Goal: Find specific page/section: Find specific page/section

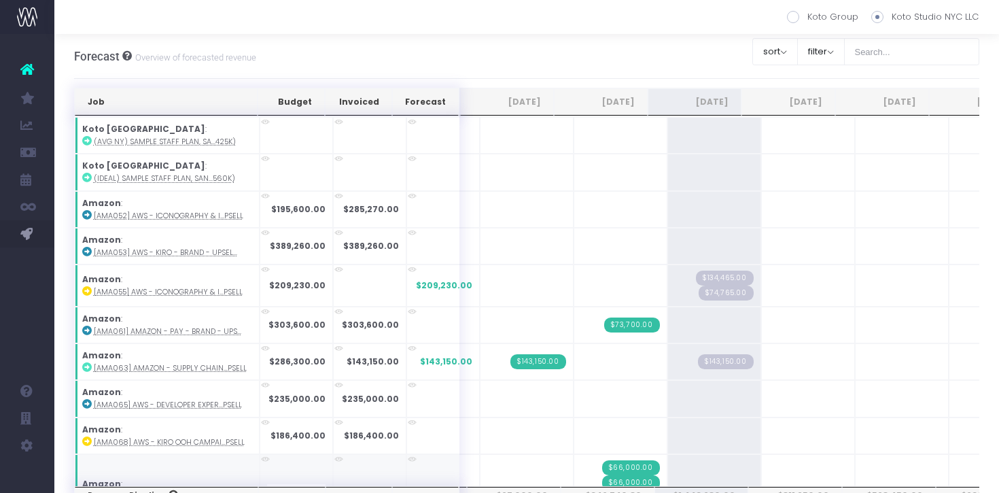
scroll to position [166, 0]
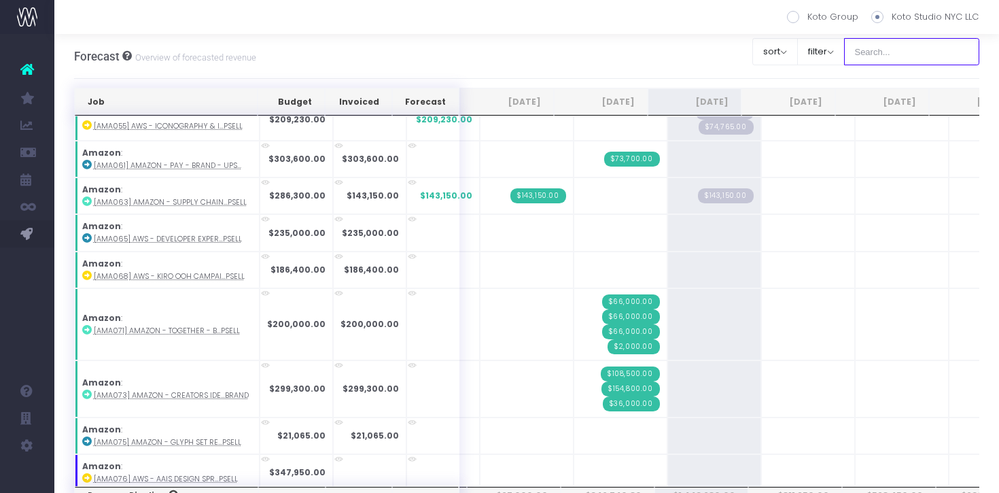
click at [954, 62] on input "text" at bounding box center [912, 51] width 136 height 27
type input "kiera"
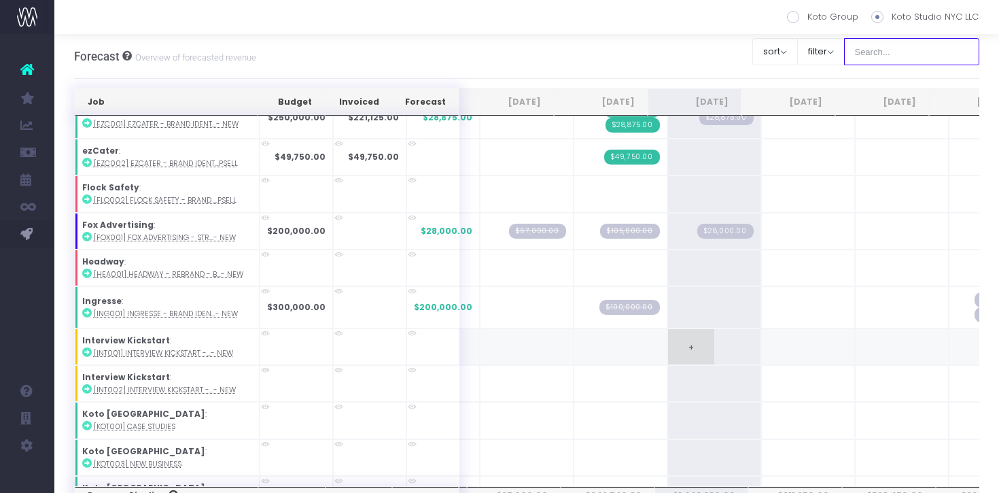
scroll to position [0, 0]
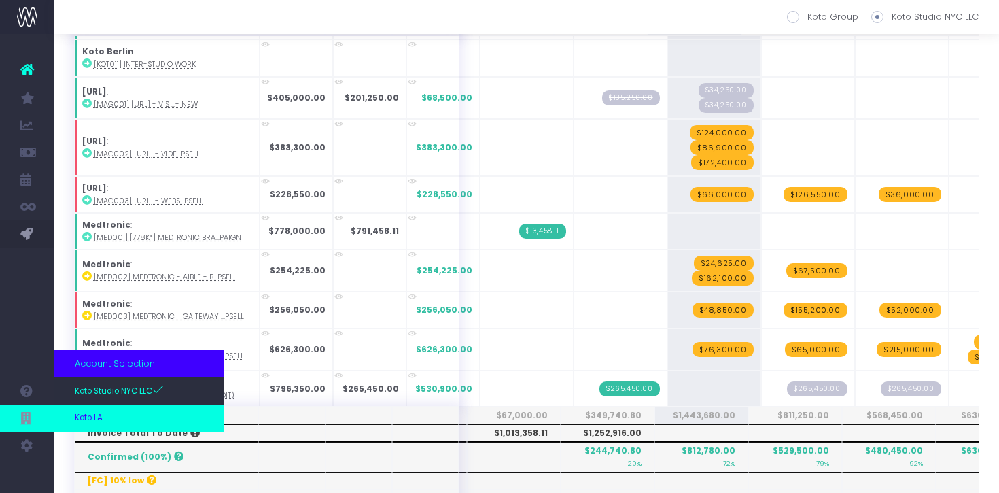
click at [111, 410] on link "Koto LA" at bounding box center [139, 417] width 170 height 27
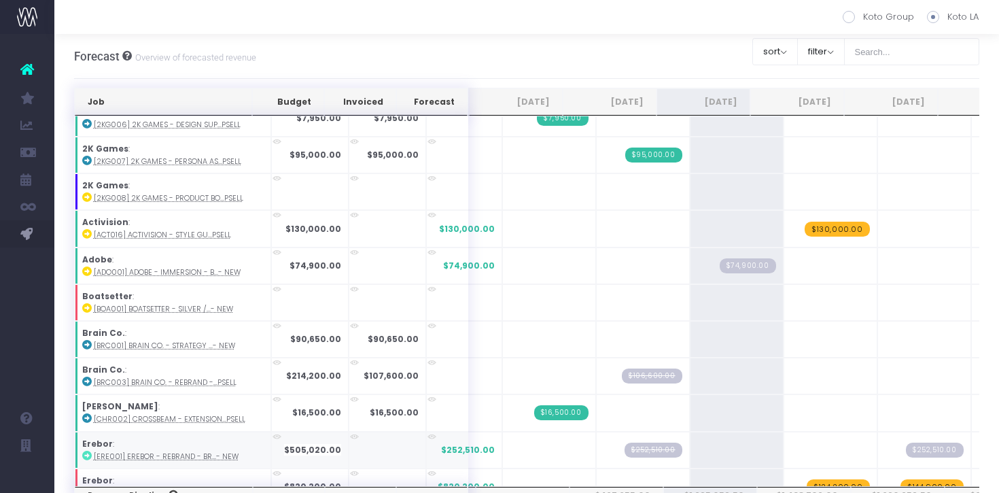
scroll to position [44, 0]
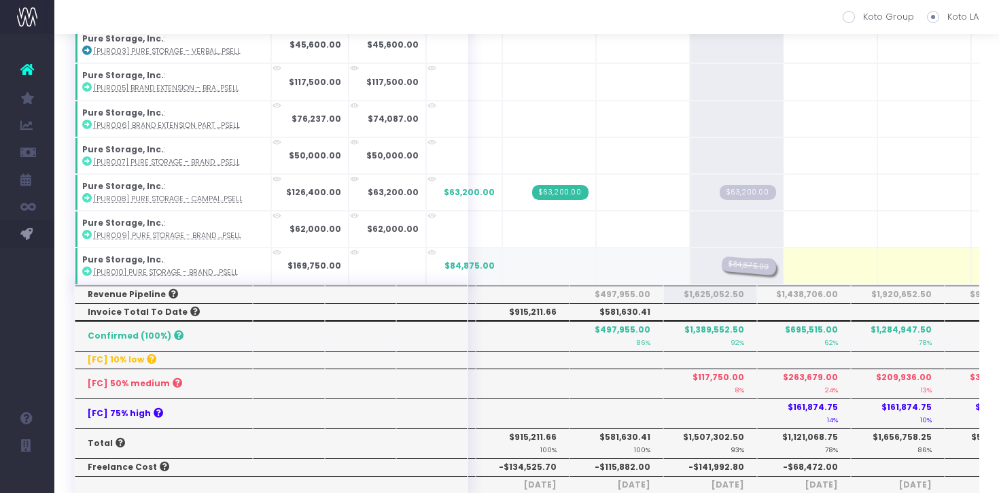
drag, startPoint x: 613, startPoint y: 261, endPoint x: 673, endPoint y: 261, distance: 59.8
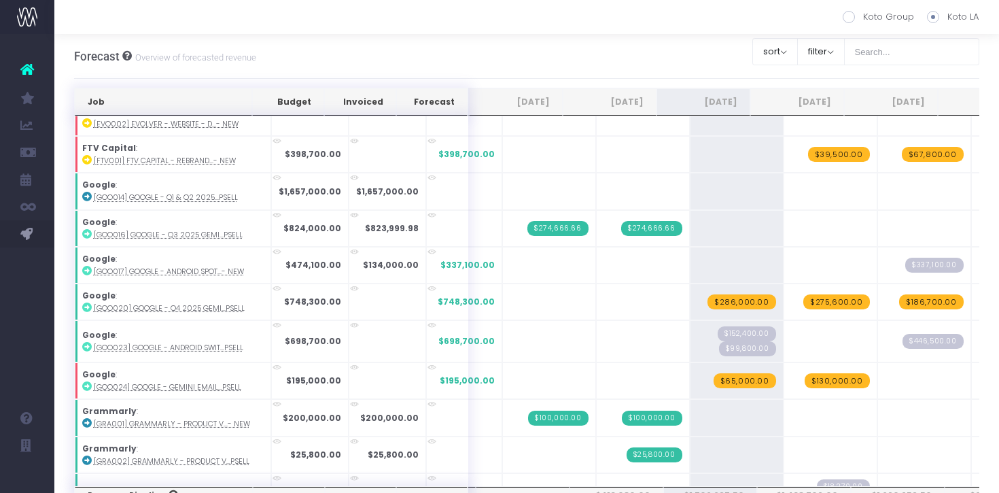
scroll to position [690, 0]
